Goal: Download file/media

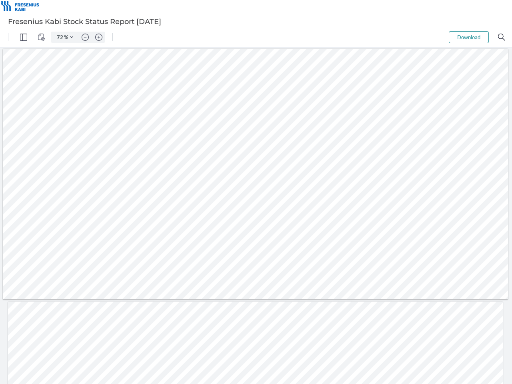
click at [24, 37] on img "Panel" at bounding box center [23, 37] width 7 height 7
click at [41, 37] on img "View Controls" at bounding box center [41, 37] width 7 height 7
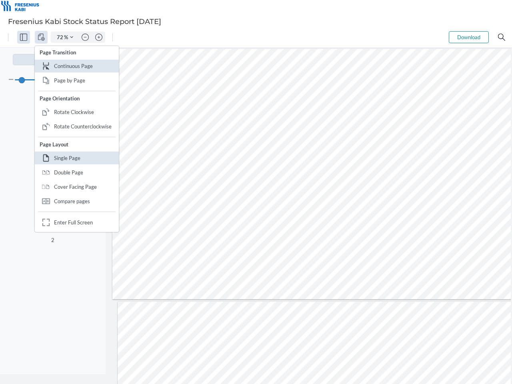
click at [60, 37] on input "72" at bounding box center [58, 37] width 11 height 7
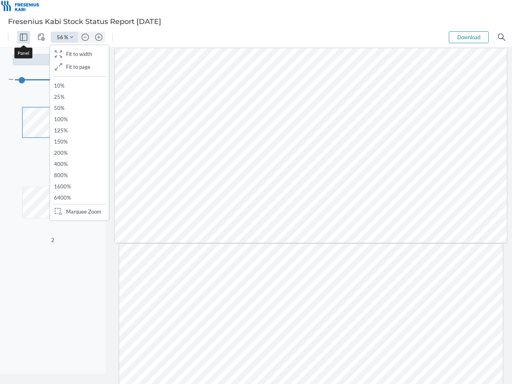
click at [72, 37] on img "Zoom Controls" at bounding box center [71, 37] width 3 height 3
click at [85, 37] on img "Zoom out" at bounding box center [85, 37] width 7 height 7
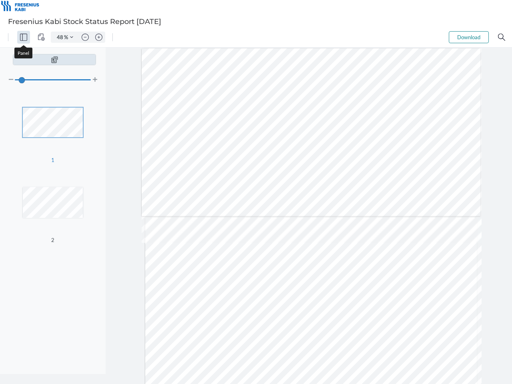
click at [99, 37] on img "Zoom in" at bounding box center [98, 37] width 7 height 7
type input "56"
click at [468, 37] on button "Download" at bounding box center [468, 37] width 40 height 12
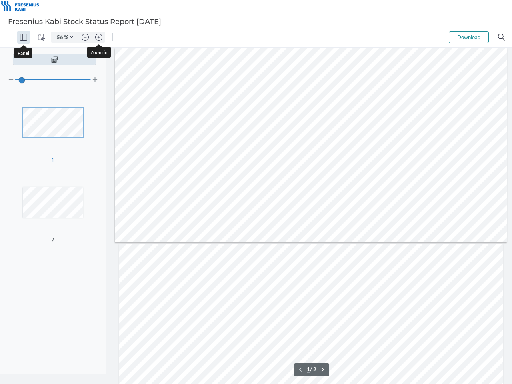
click at [501, 37] on img "Search" at bounding box center [501, 37] width 7 height 7
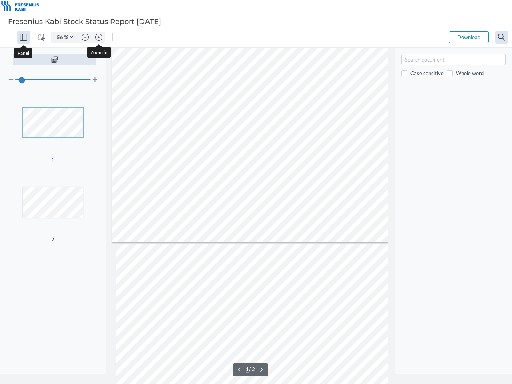
scroll to position [25, 0]
click at [244, 369] on div at bounding box center [308, 317] width 384 height 197
click at [256, 369] on div at bounding box center [308, 317] width 384 height 197
